Goal: Transaction & Acquisition: Book appointment/travel/reservation

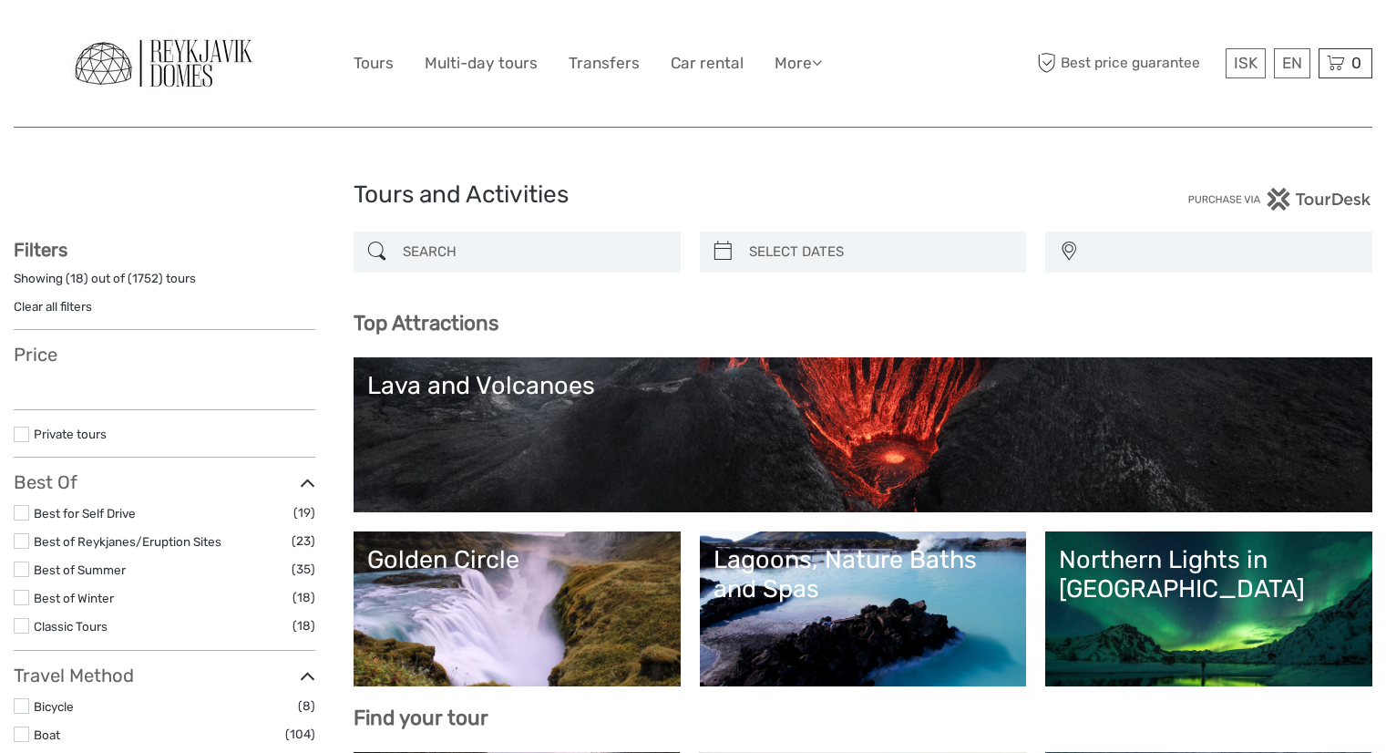
select select
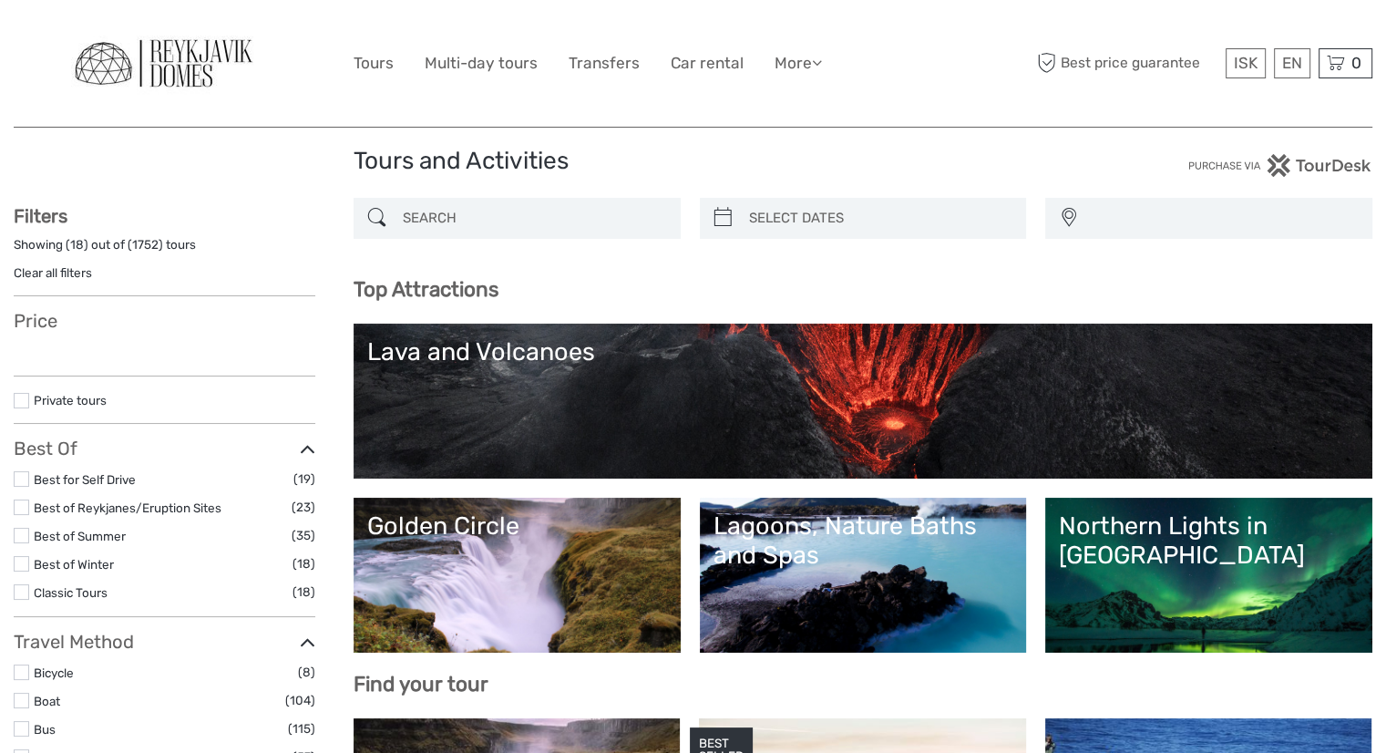
select select
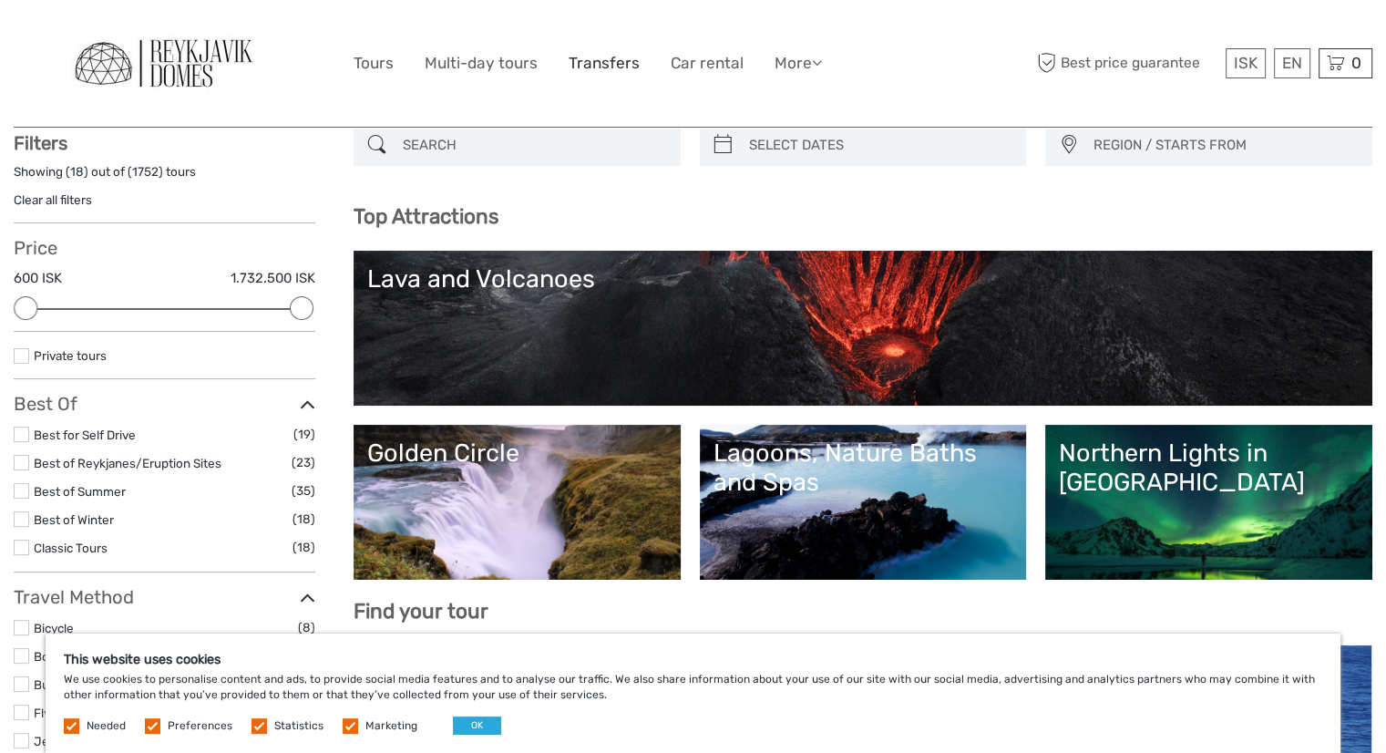
click at [598, 71] on link "Transfers" at bounding box center [604, 63] width 71 height 26
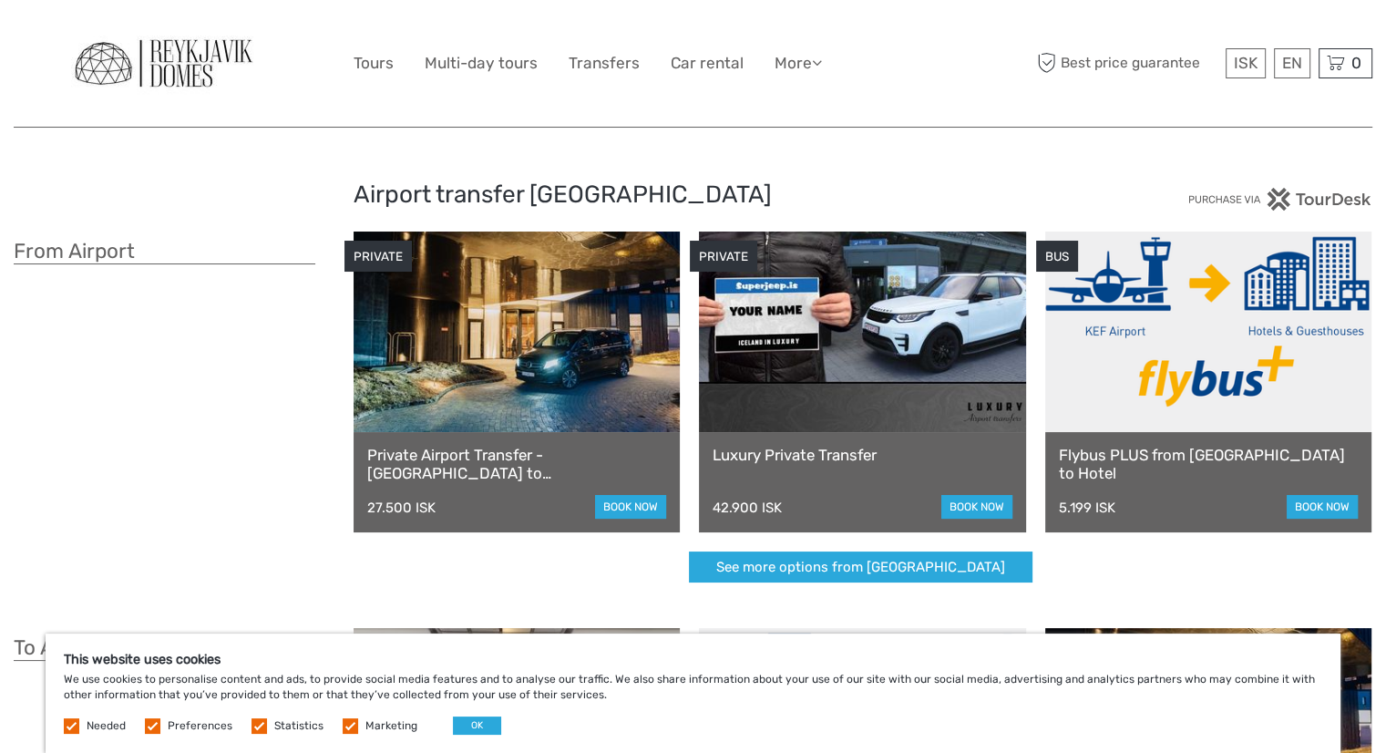
click at [277, 513] on div "From Airport" at bounding box center [184, 416] width 340 height 370
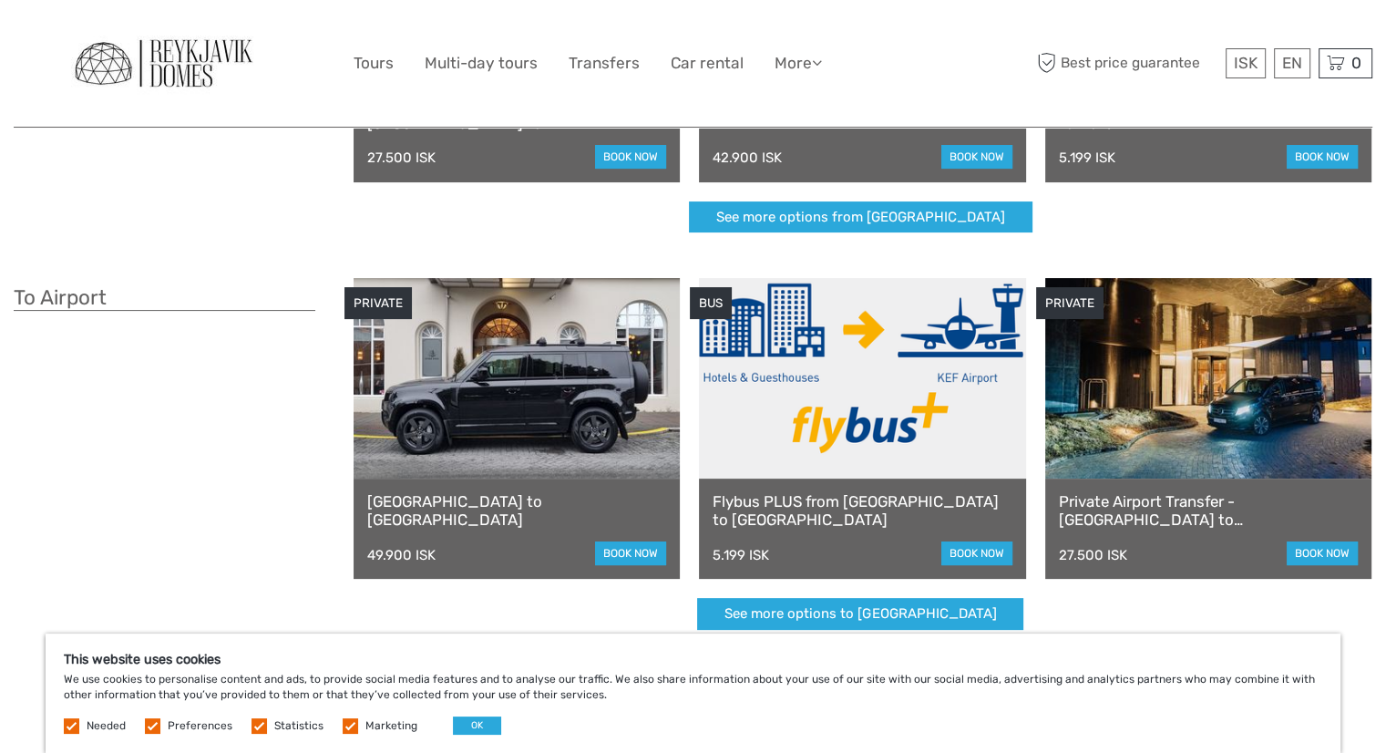
scroll to position [349, 0]
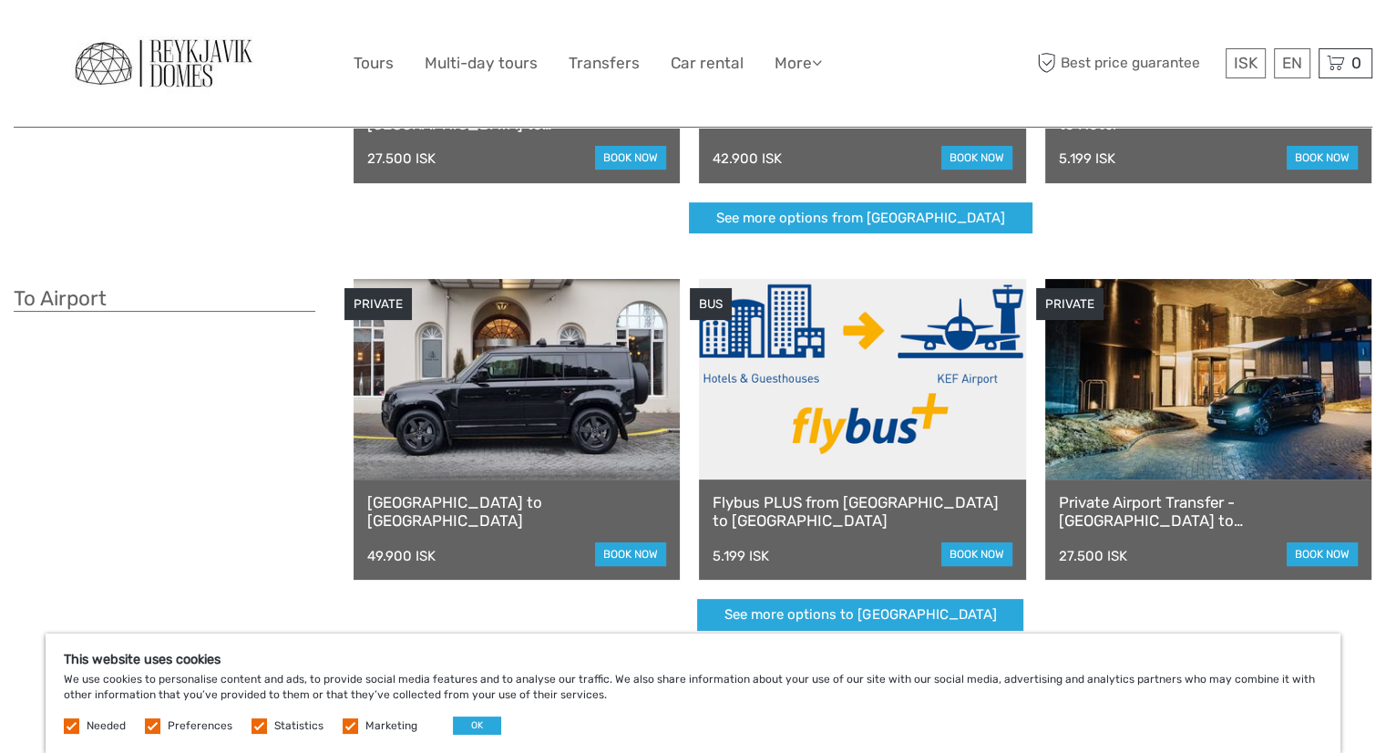
click at [835, 451] on link at bounding box center [862, 379] width 326 height 200
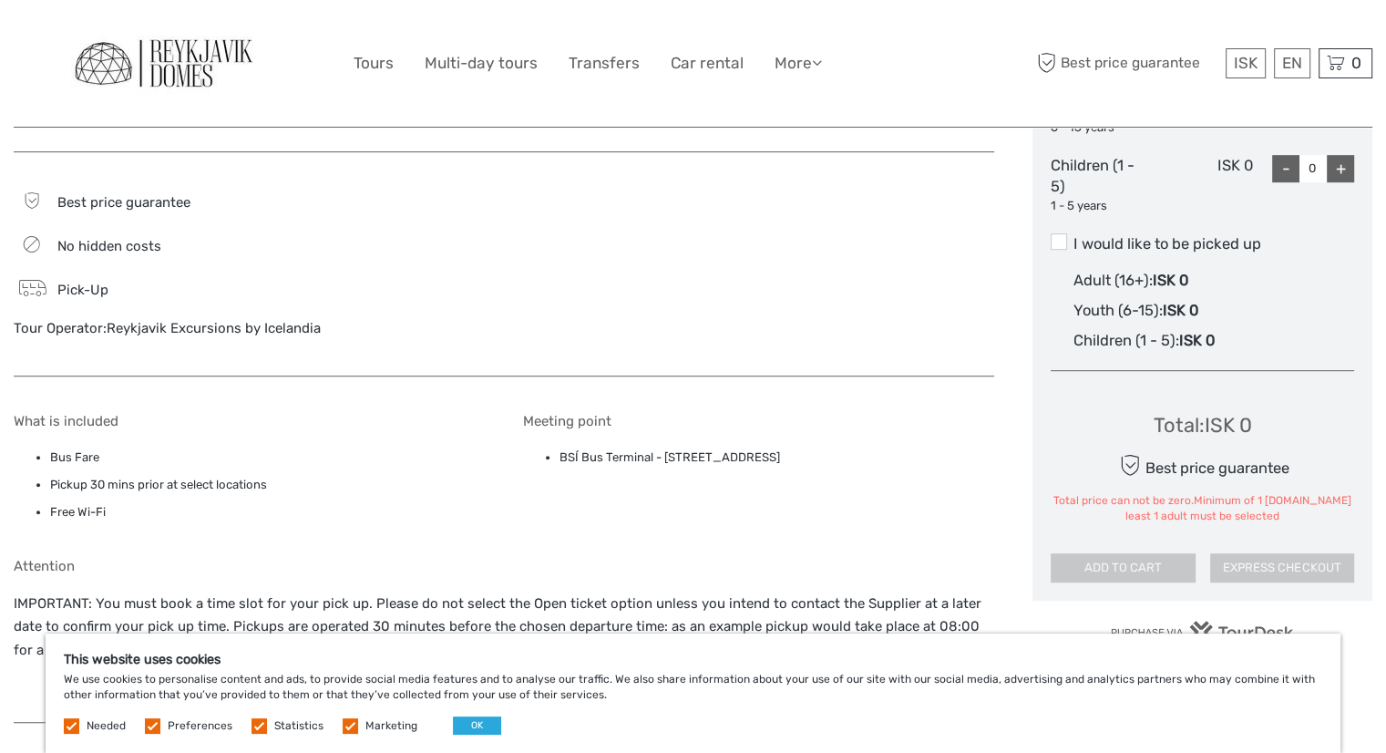
scroll to position [1057, 0]
